Goal: Task Accomplishment & Management: Use online tool/utility

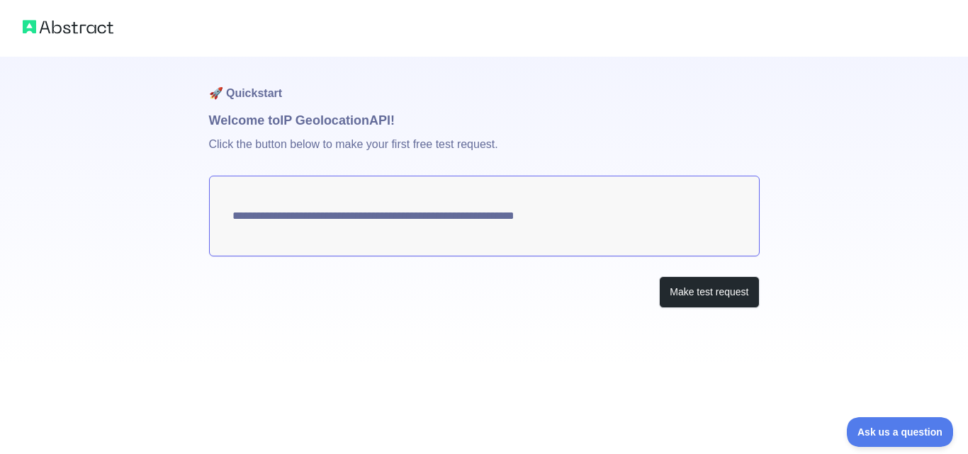
click at [535, 291] on div "Make test request" at bounding box center [484, 292] width 551 height 32
click at [703, 294] on button "Make test request" at bounding box center [709, 292] width 100 height 32
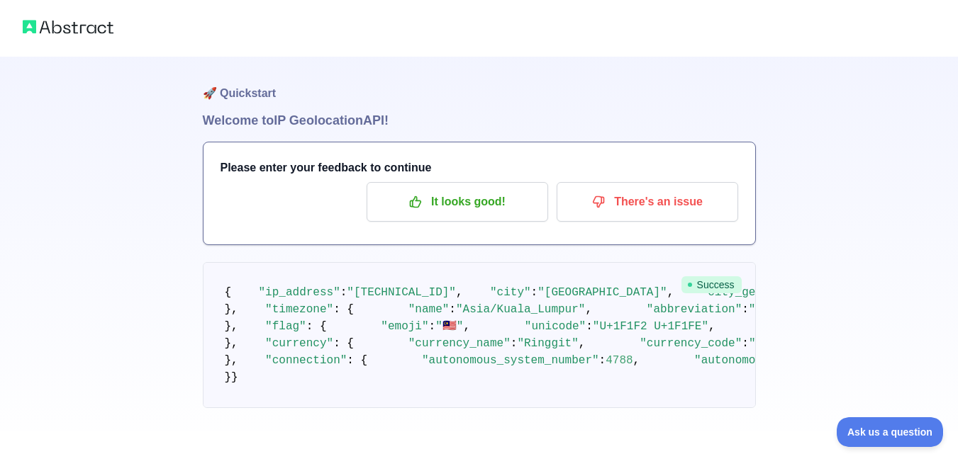
click at [75, 30] on img at bounding box center [68, 27] width 91 height 20
click at [431, 208] on p "It looks good!" at bounding box center [457, 202] width 160 height 24
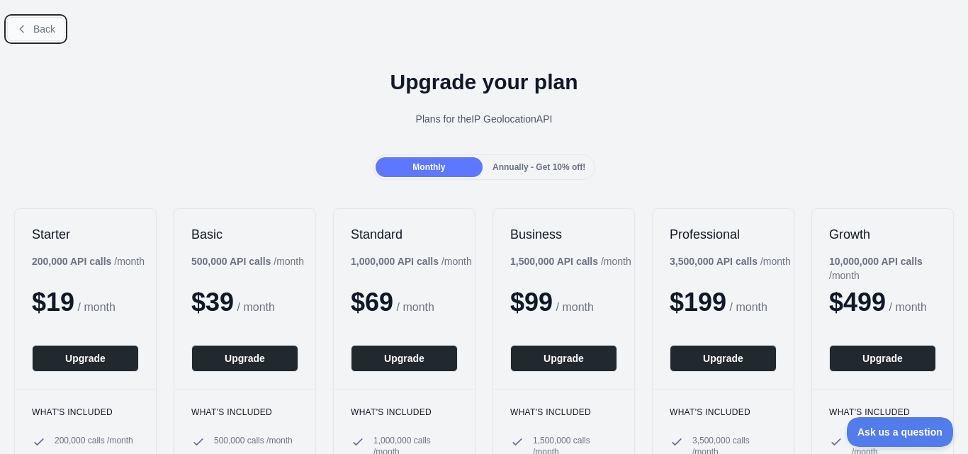
click at [42, 28] on span "Back" at bounding box center [44, 28] width 22 height 11
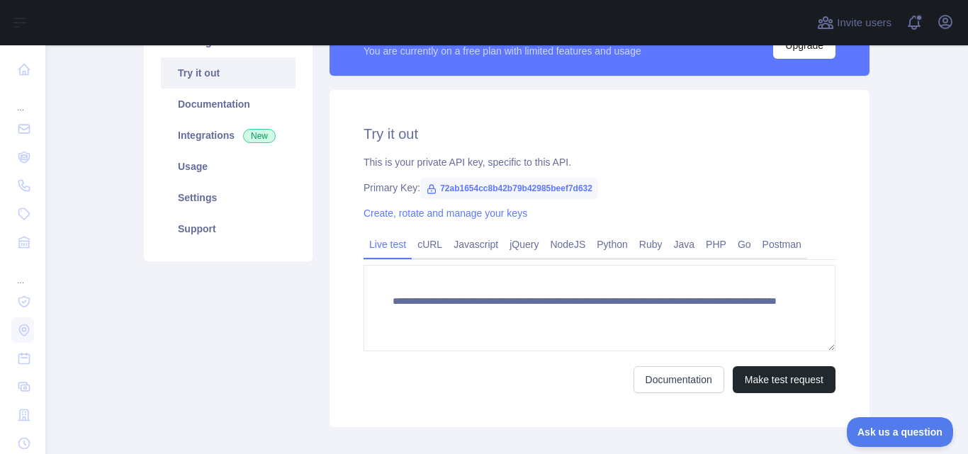
scroll to position [142, 0]
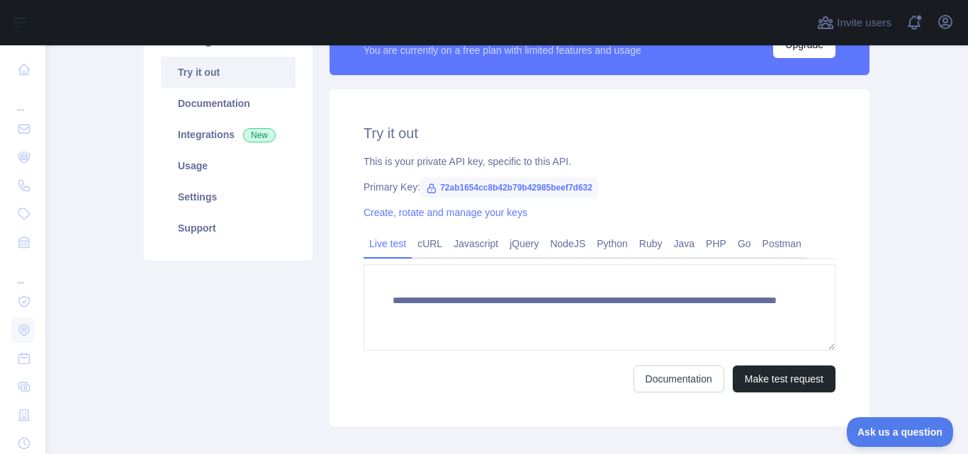
click at [484, 189] on span "72ab1654cc8b42b79b42985beef7d632" at bounding box center [509, 187] width 178 height 21
click at [538, 203] on div "**********" at bounding box center [600, 257] width 540 height 337
drag, startPoint x: 432, startPoint y: 188, endPoint x: 596, endPoint y: 189, distance: 164.5
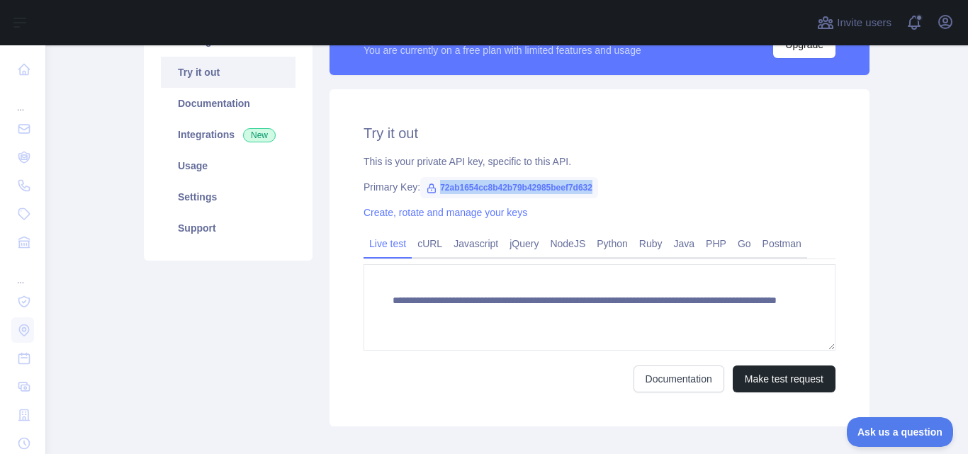
click at [596, 189] on div "Primary Key: 72ab1654cc8b42b79b42985beef7d632" at bounding box center [600, 187] width 472 height 14
copy span "72ab1654cc8b42b79b42985beef7d632"
